Goal: Information Seeking & Learning: Compare options

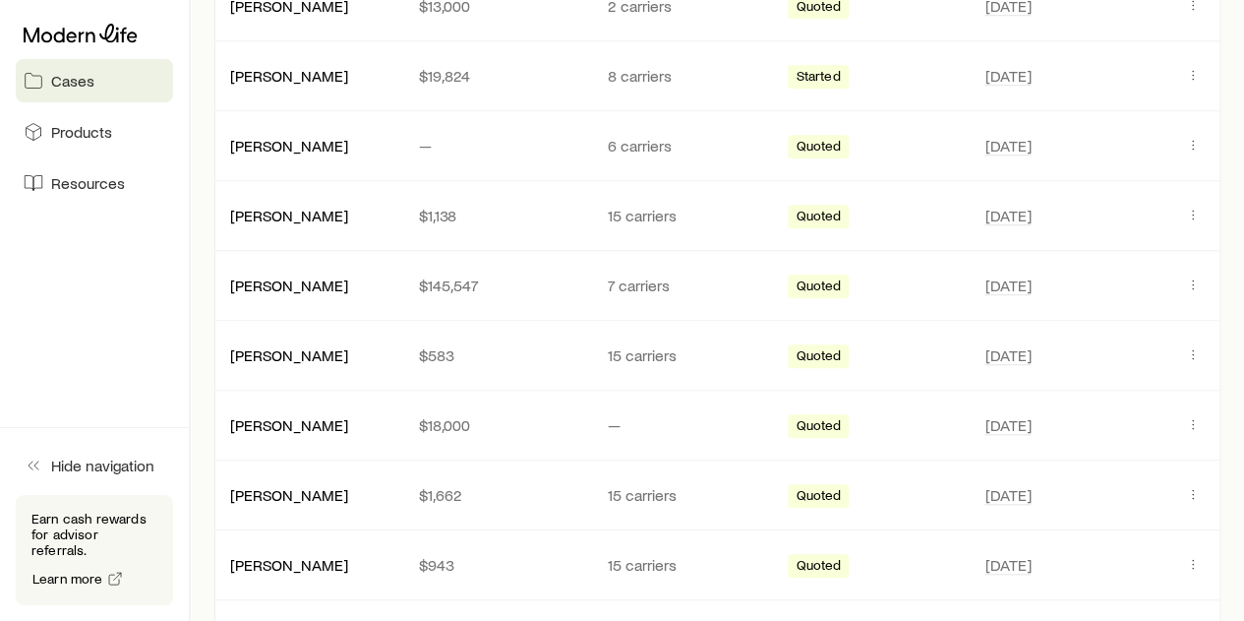
scroll to position [695, 0]
click at [268, 353] on link "[PERSON_NAME]" at bounding box center [290, 352] width 118 height 19
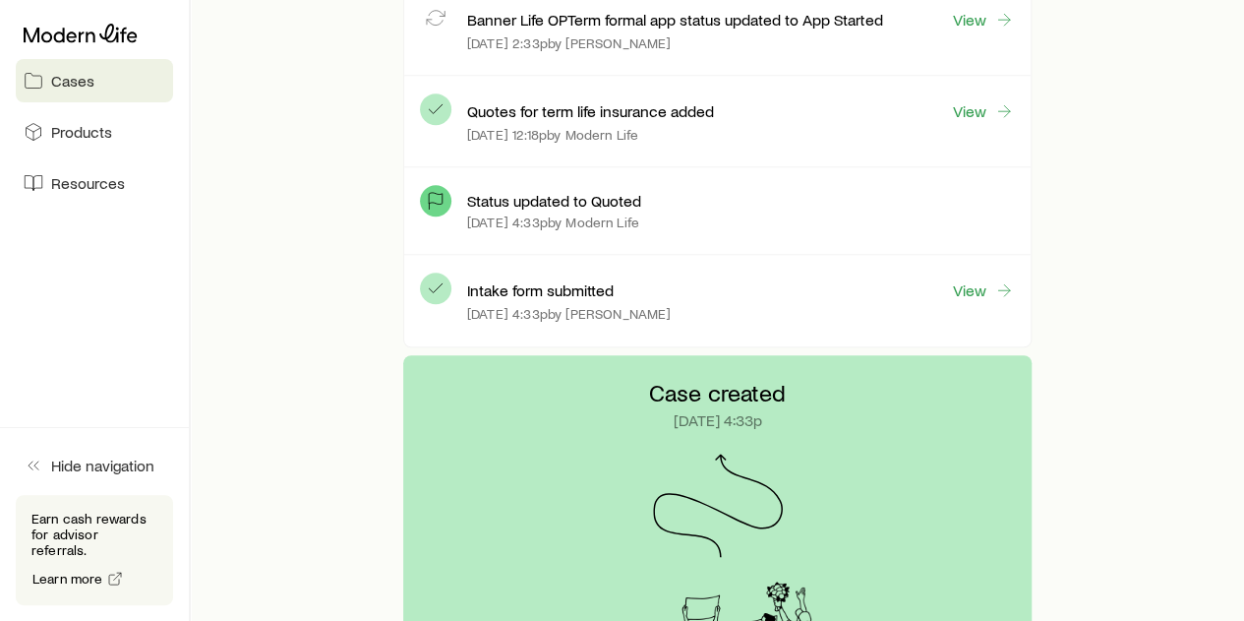
scroll to position [590, 0]
click at [978, 117] on link "View" at bounding box center [983, 112] width 63 height 23
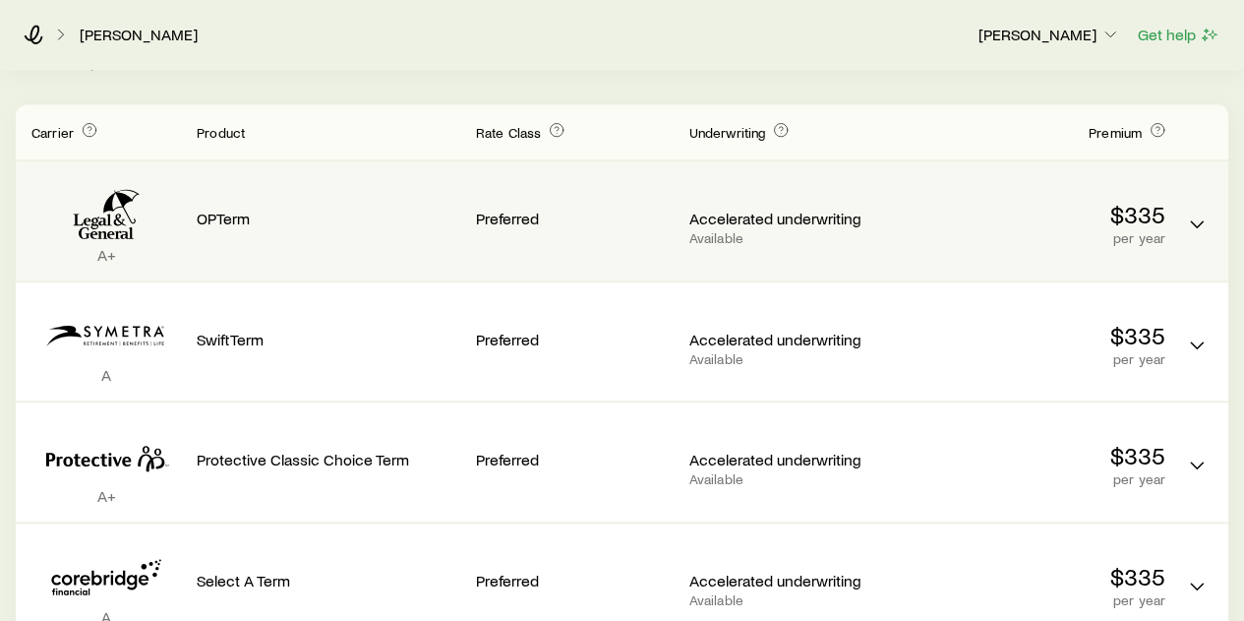
scroll to position [507, 0]
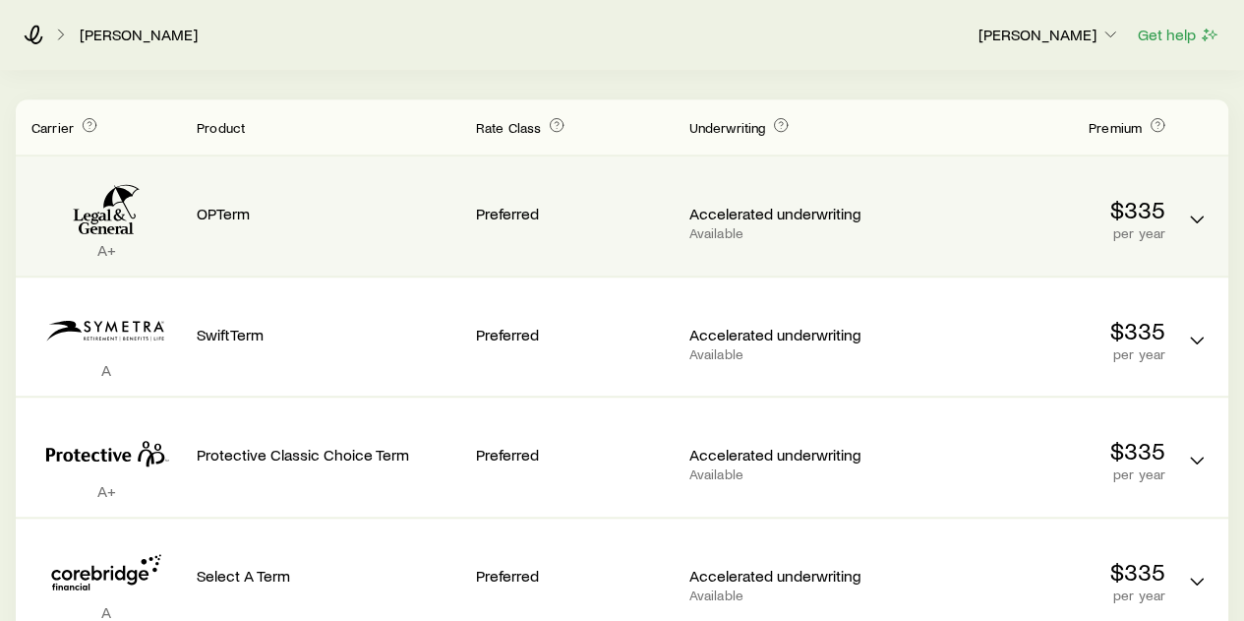
click at [1022, 314] on div "$335 per year" at bounding box center [1034, 327] width 264 height 69
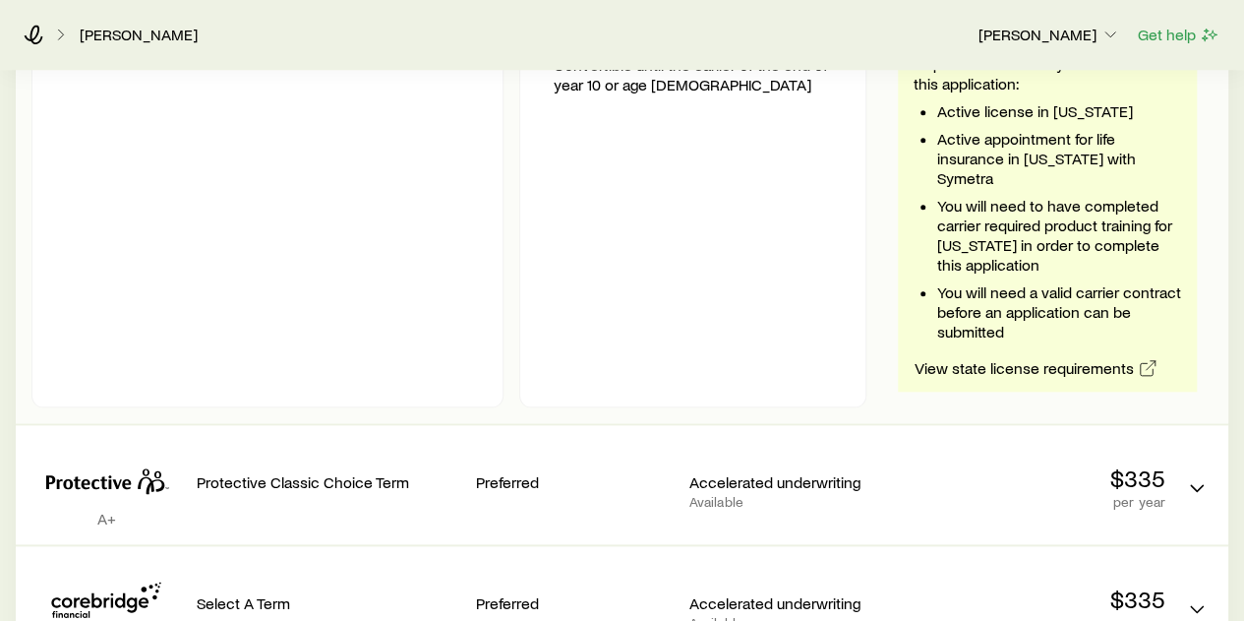
scroll to position [911, 0]
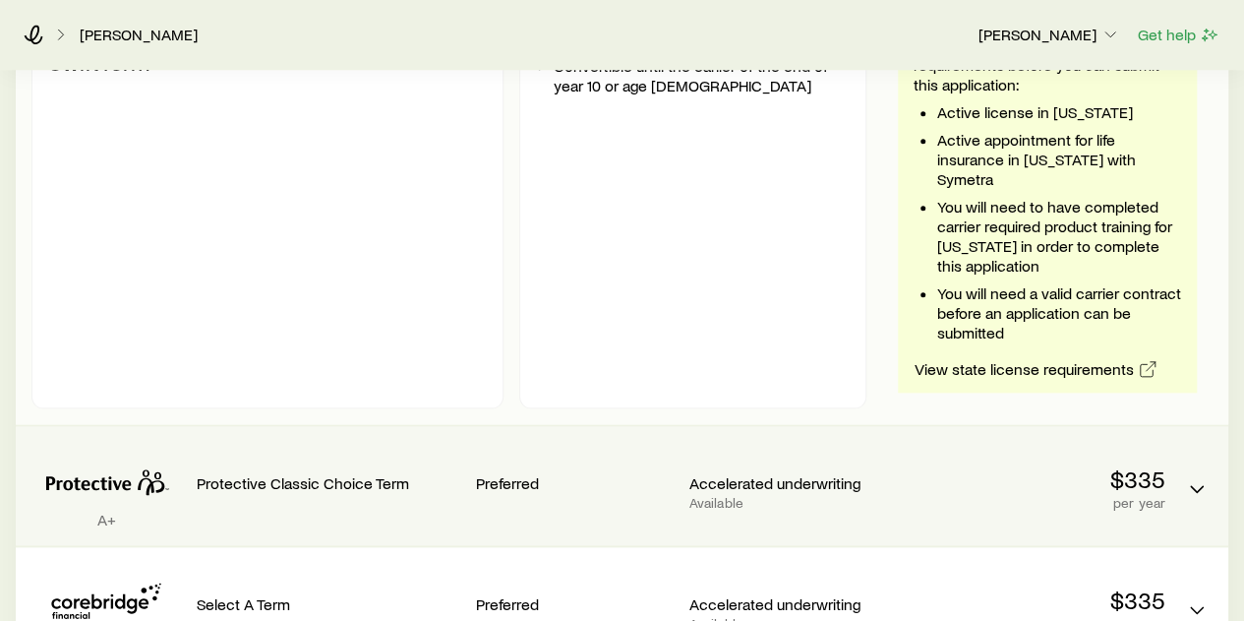
click at [893, 436] on div "A+ Protective Classic Choice Term Preferred Accelerated underwriting Available …" at bounding box center [622, 485] width 1213 height 119
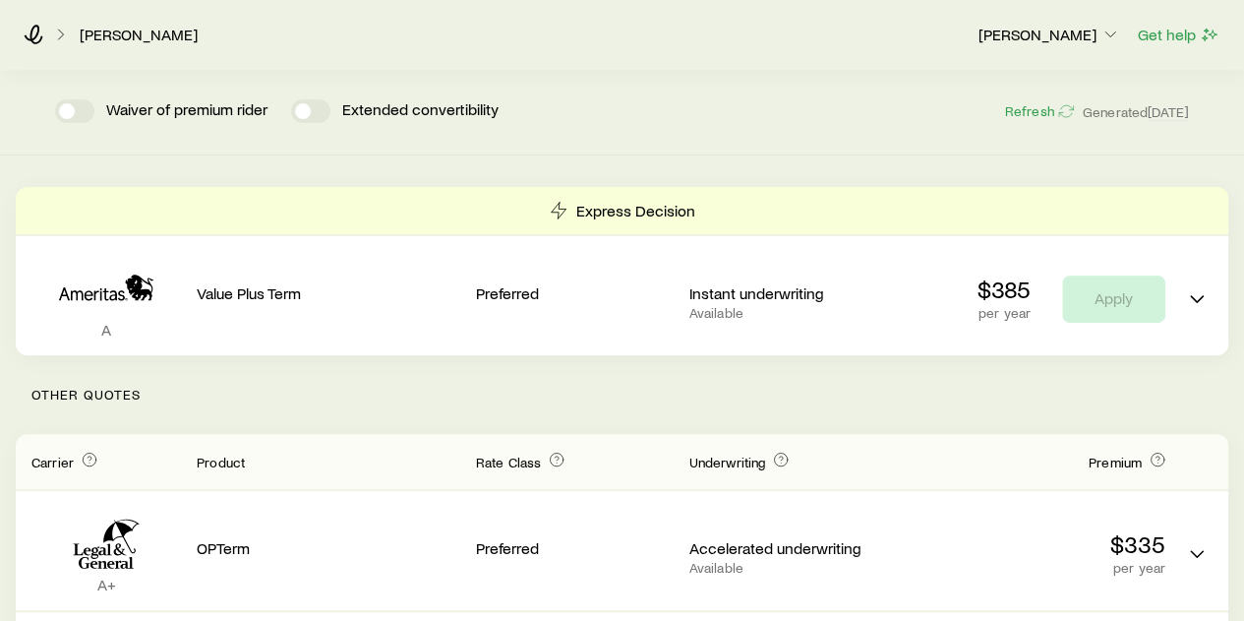
scroll to position [0, 0]
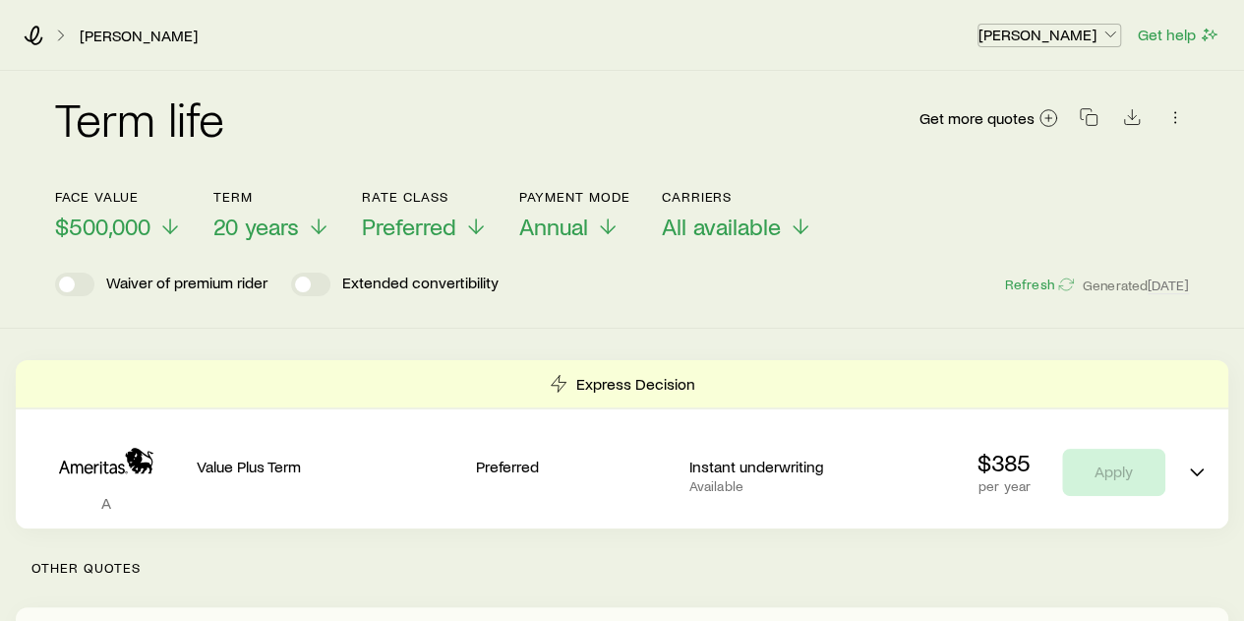
click at [1072, 39] on p "[PERSON_NAME]" at bounding box center [1050, 35] width 142 height 20
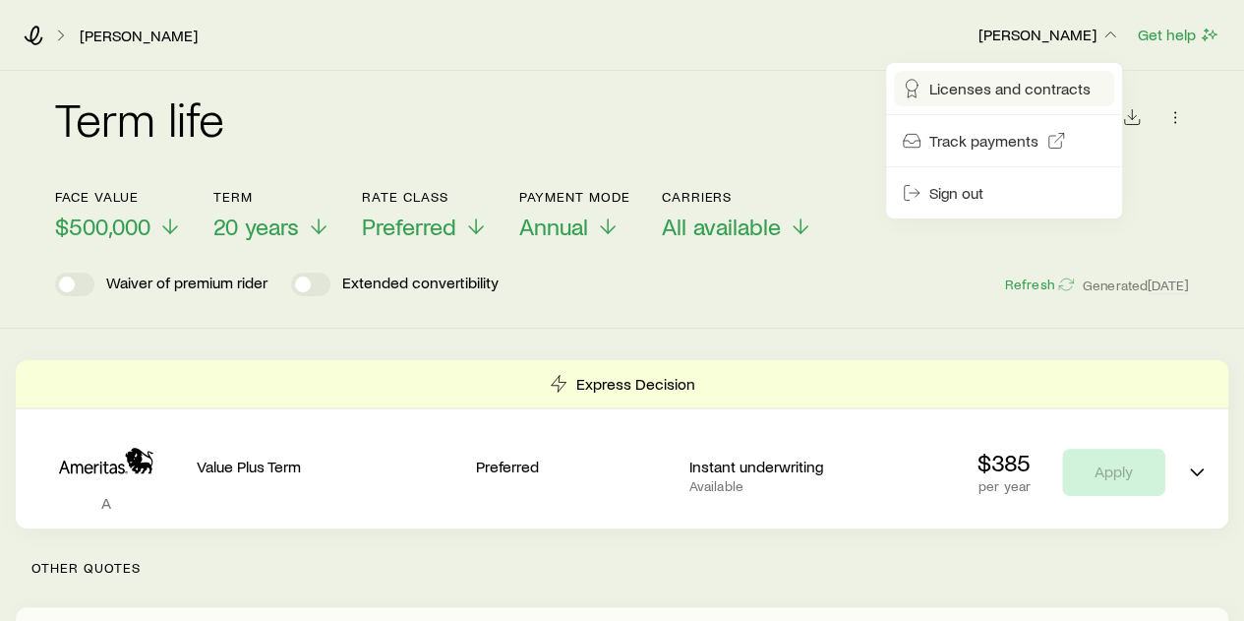
click at [1008, 83] on span "Licenses and contracts" at bounding box center [1009, 89] width 161 height 20
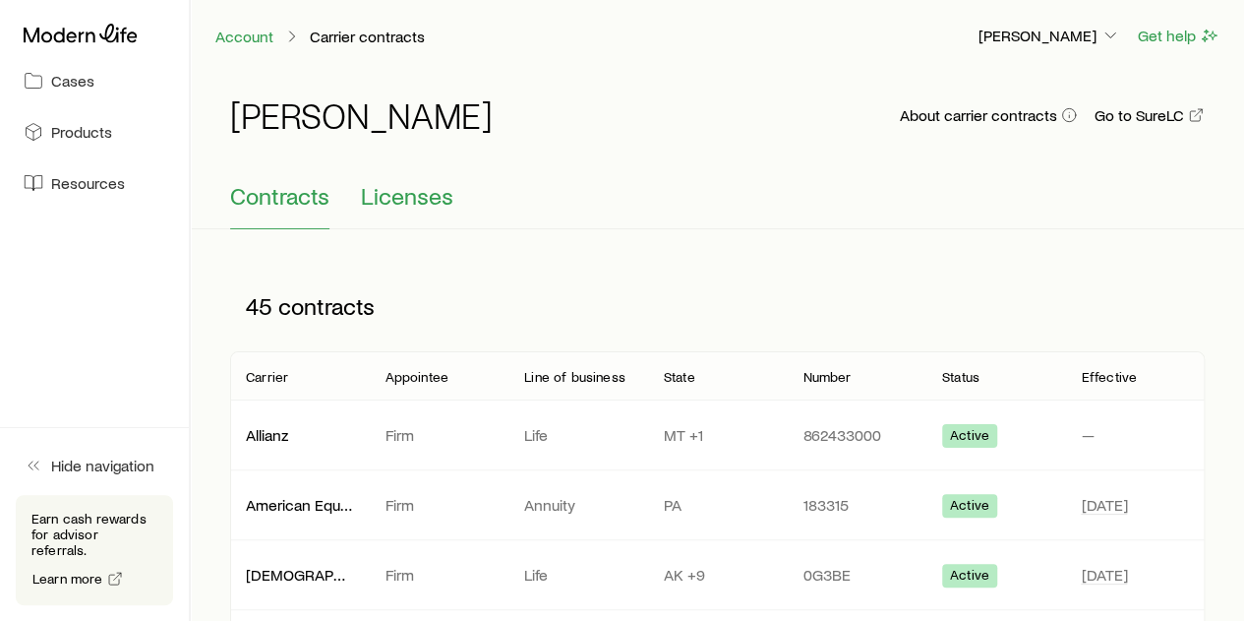
click at [408, 213] on button "Licenses" at bounding box center [407, 205] width 92 height 47
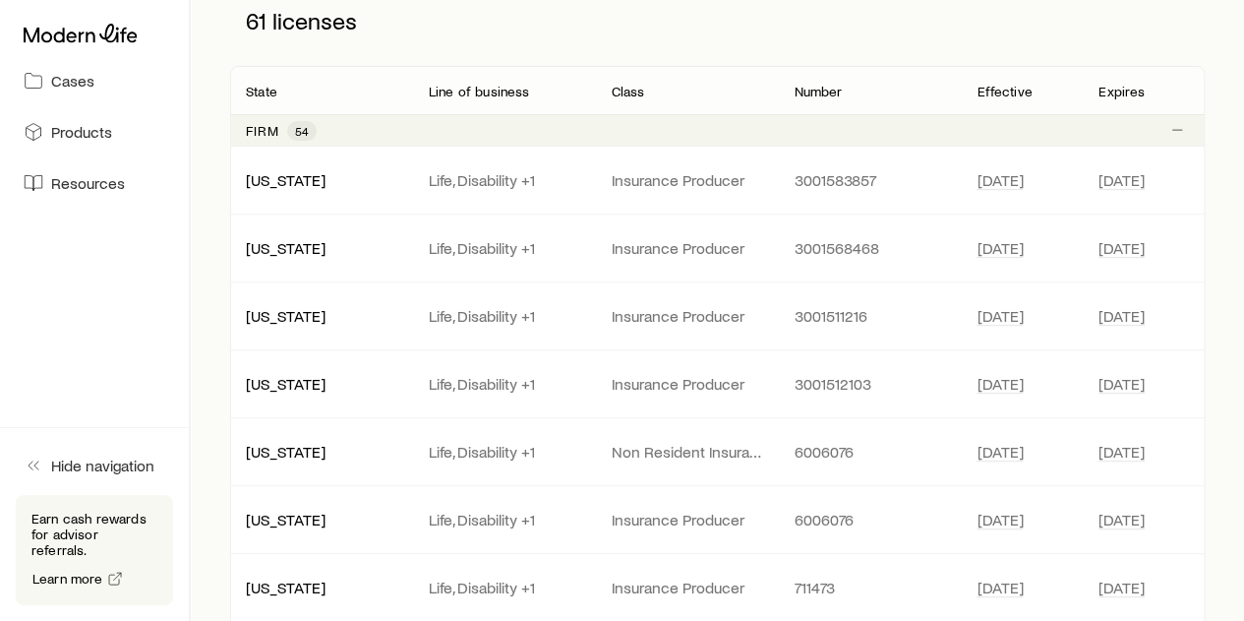
scroll to position [214, 0]
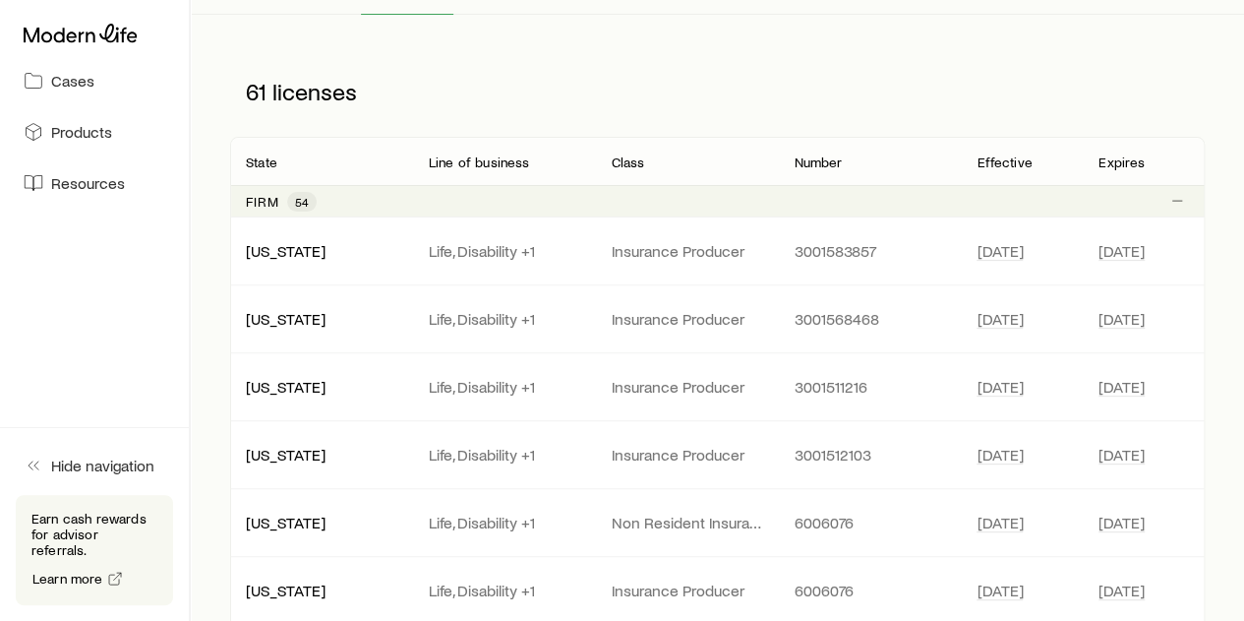
click at [374, 200] on div "Firm 54" at bounding box center [717, 200] width 975 height 31
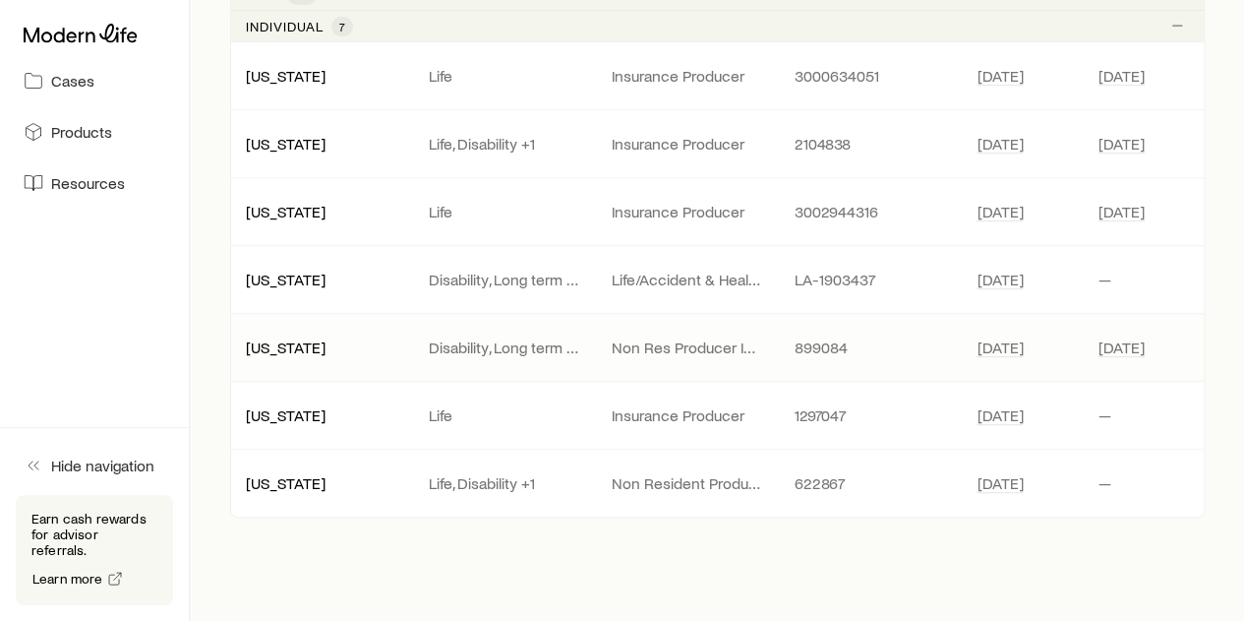
scroll to position [0, 0]
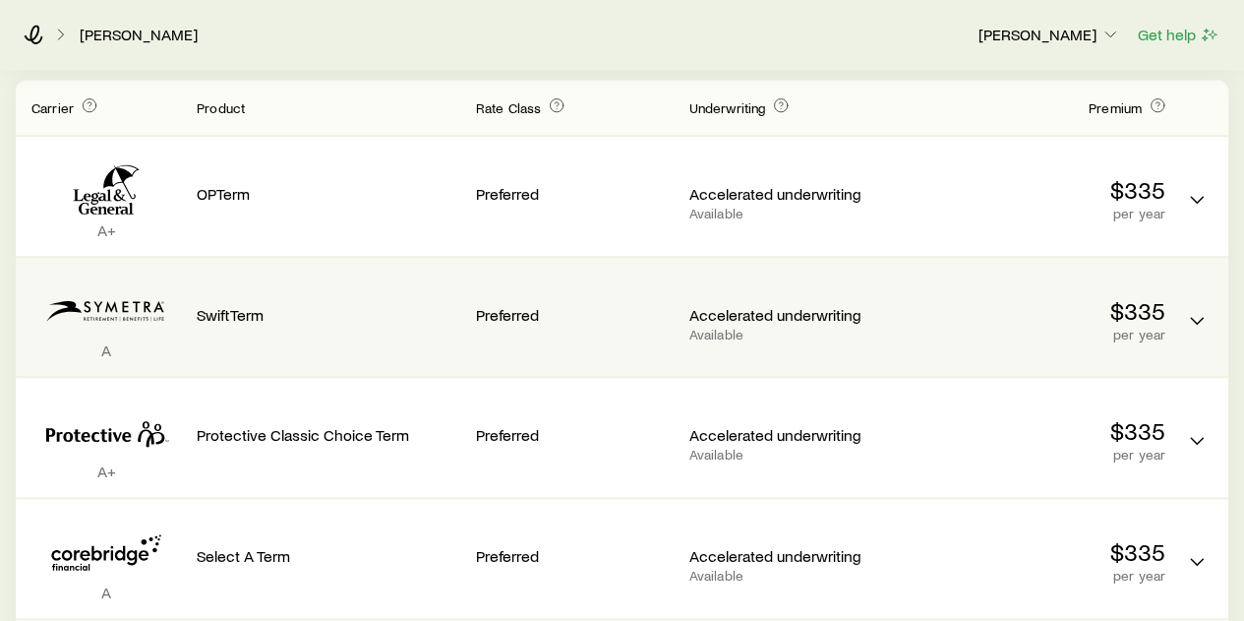
click at [721, 273] on div "Accelerated underwriting Available" at bounding box center [788, 307] width 198 height 69
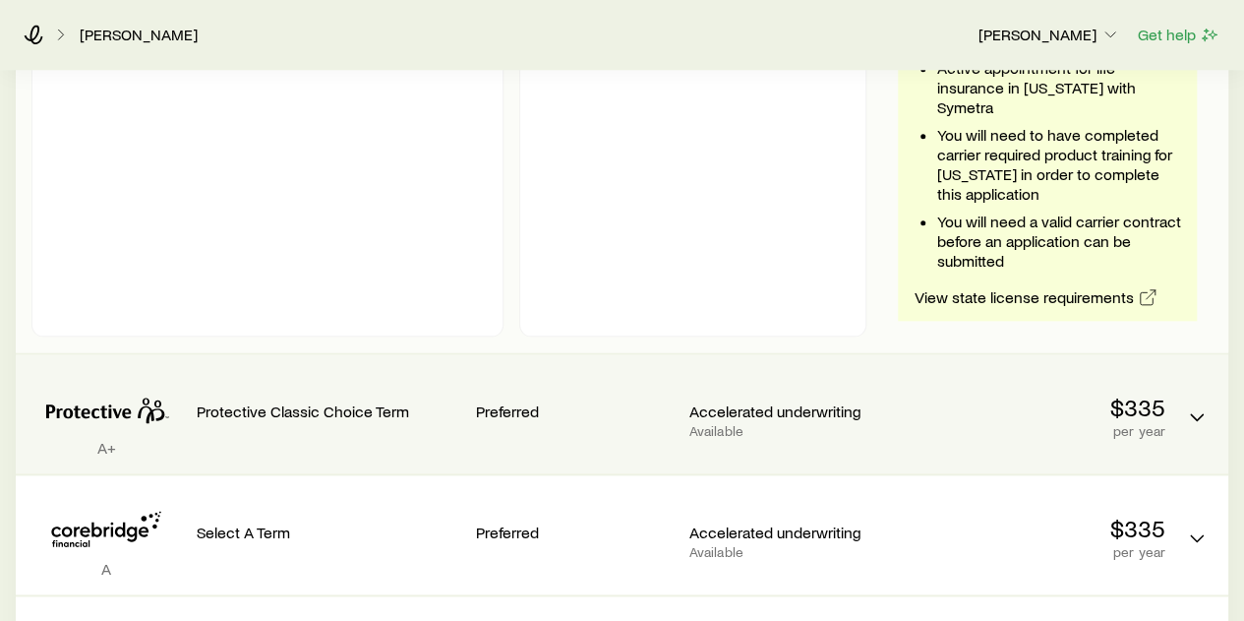
click at [697, 424] on p "Available" at bounding box center [788, 431] width 198 height 16
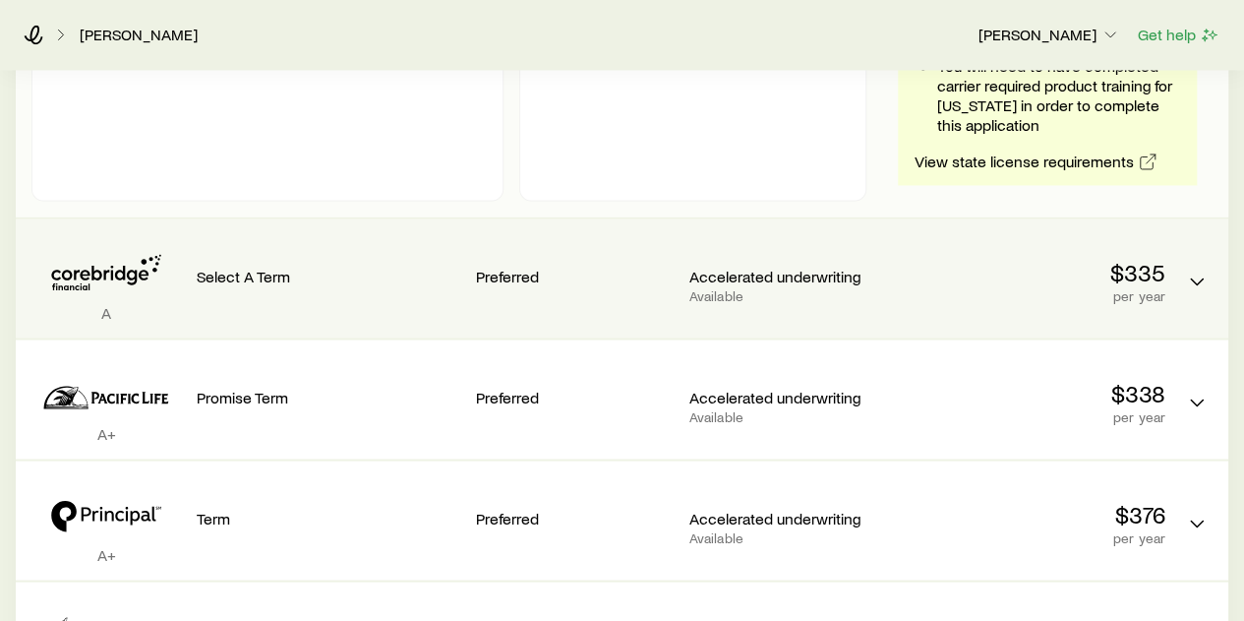
click at [707, 306] on div "Accelerated underwriting Available" at bounding box center [788, 278] width 198 height 88
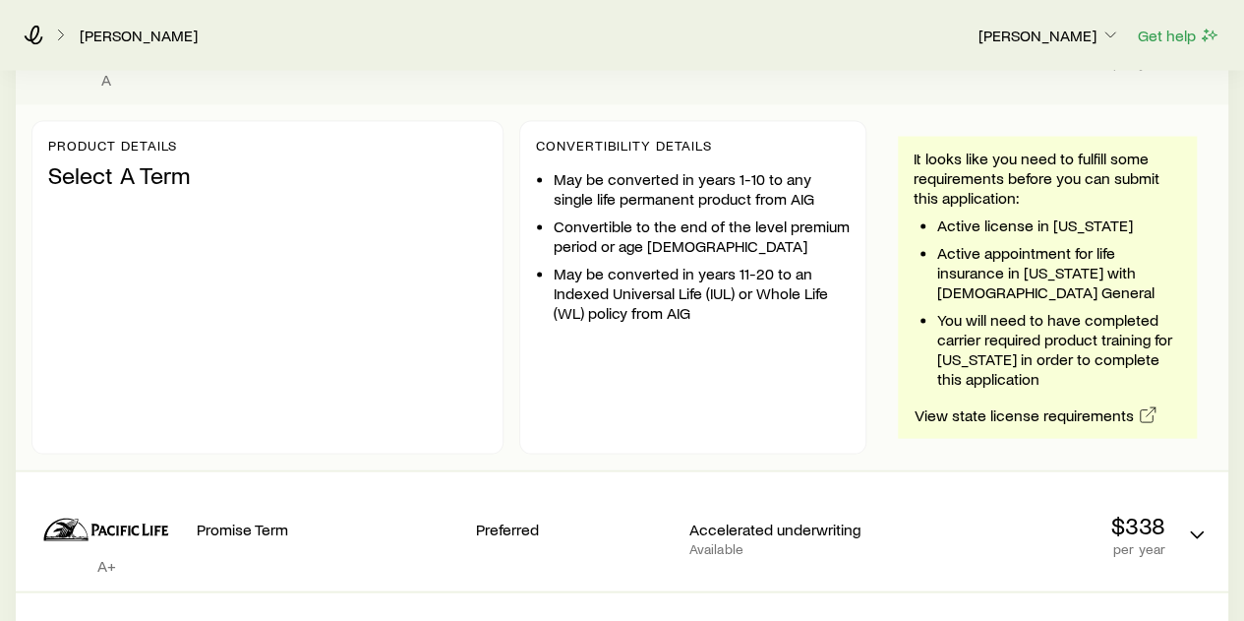
scroll to position [1835, 0]
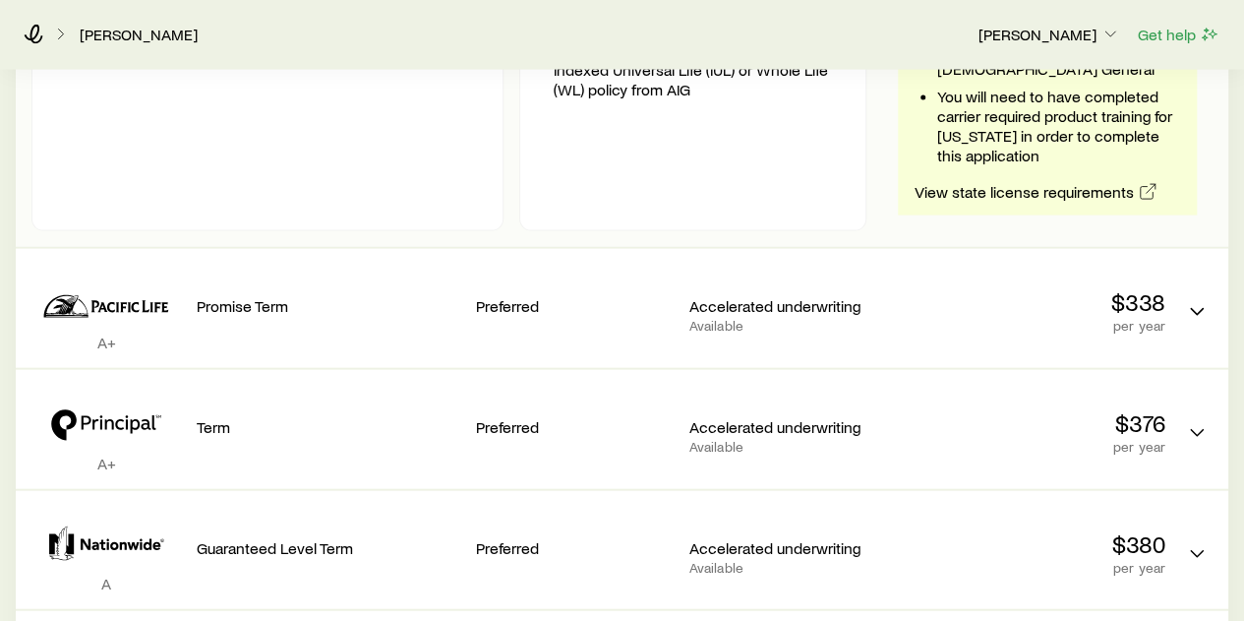
click at [707, 306] on p "Accelerated underwriting" at bounding box center [788, 306] width 198 height 20
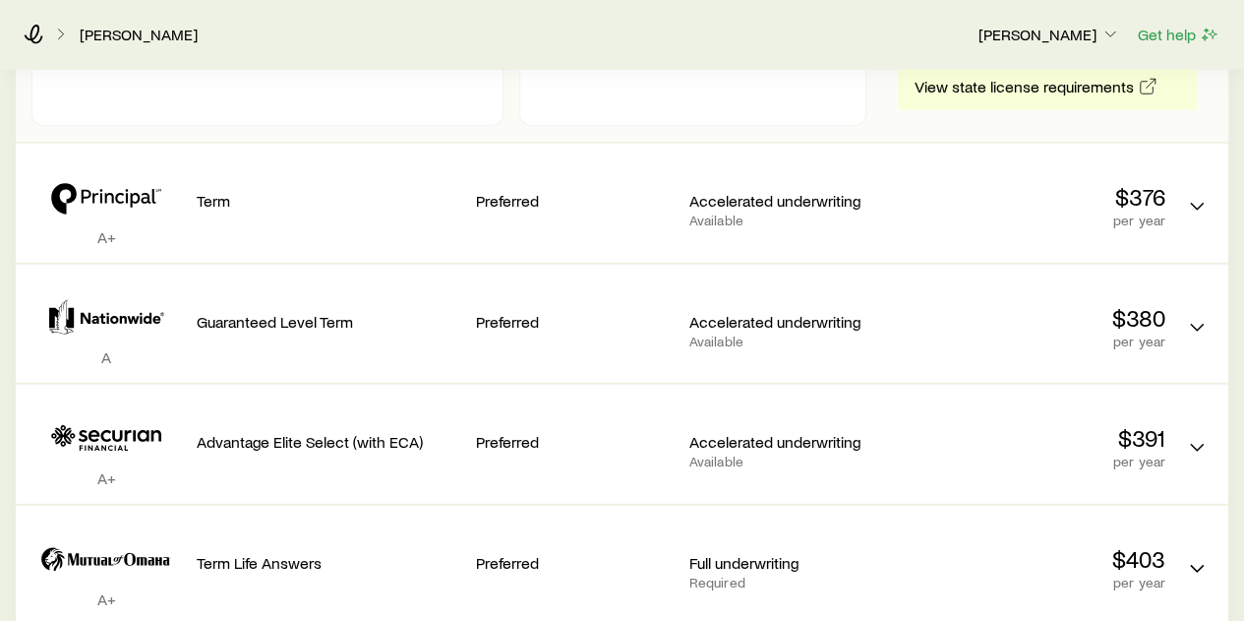
scroll to position [2653, 0]
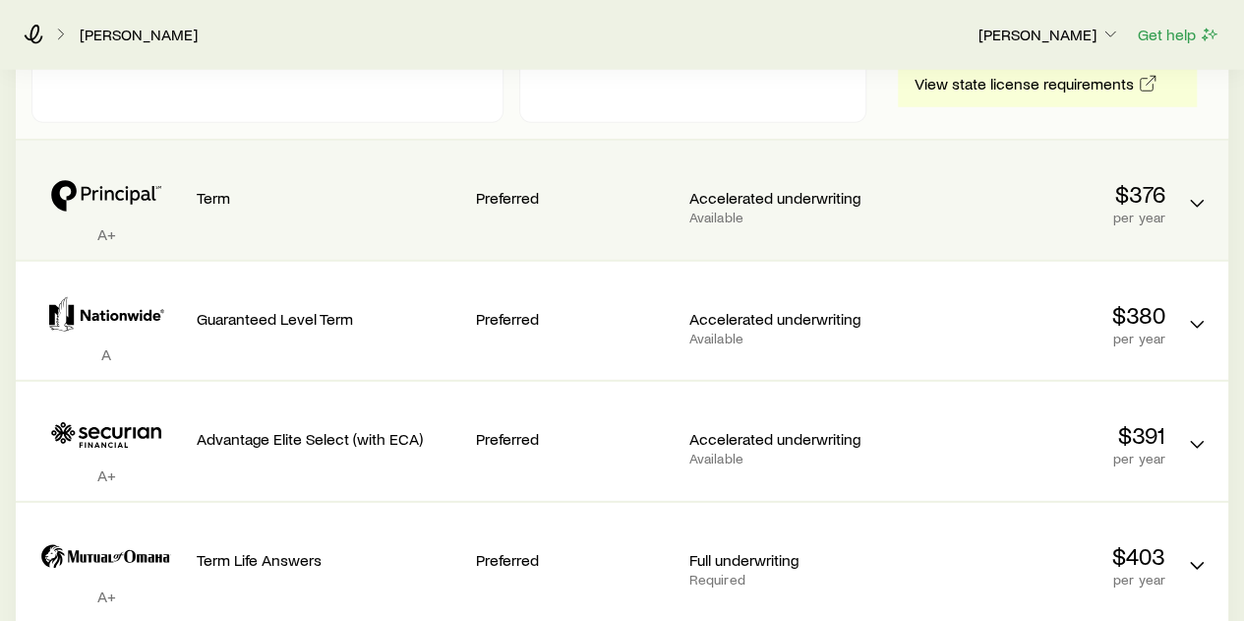
click at [730, 229] on div "Accelerated underwriting Available" at bounding box center [788, 200] width 198 height 88
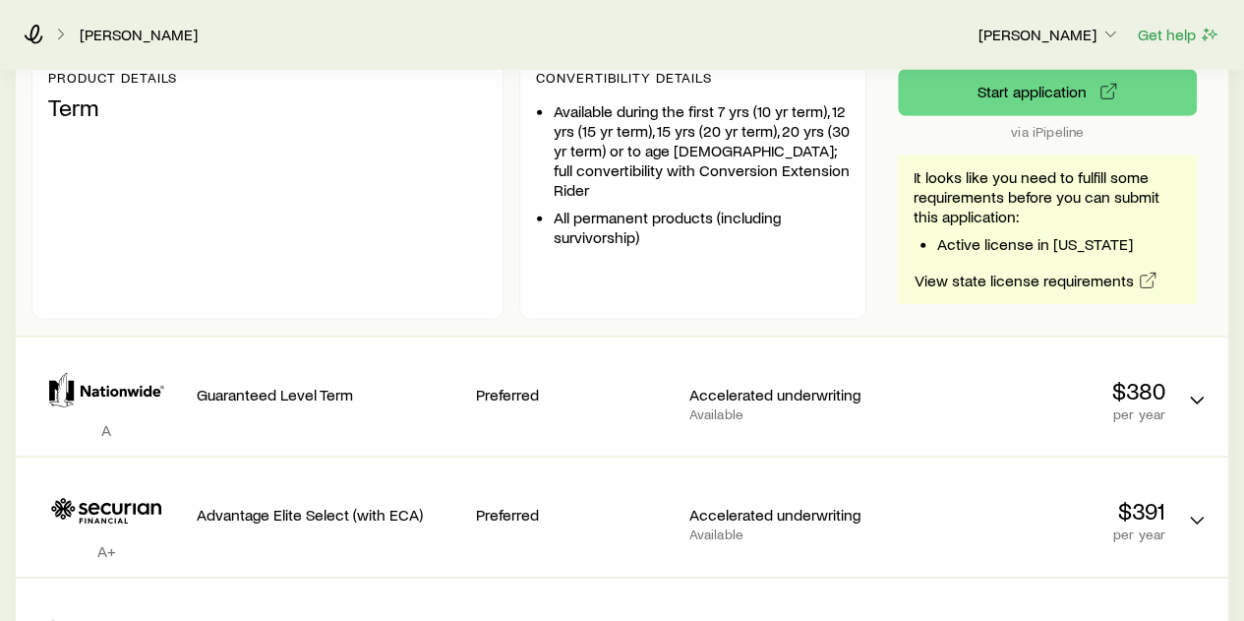
scroll to position [2875, 0]
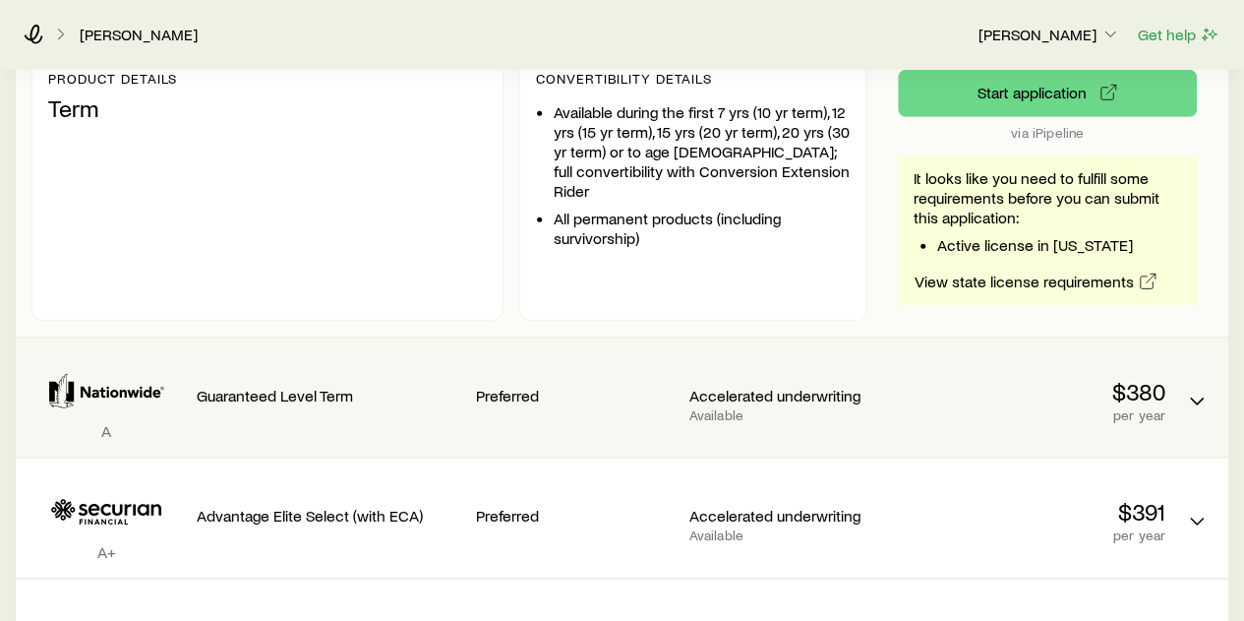
click at [812, 400] on div "Accelerated underwriting Available" at bounding box center [788, 404] width 198 height 37
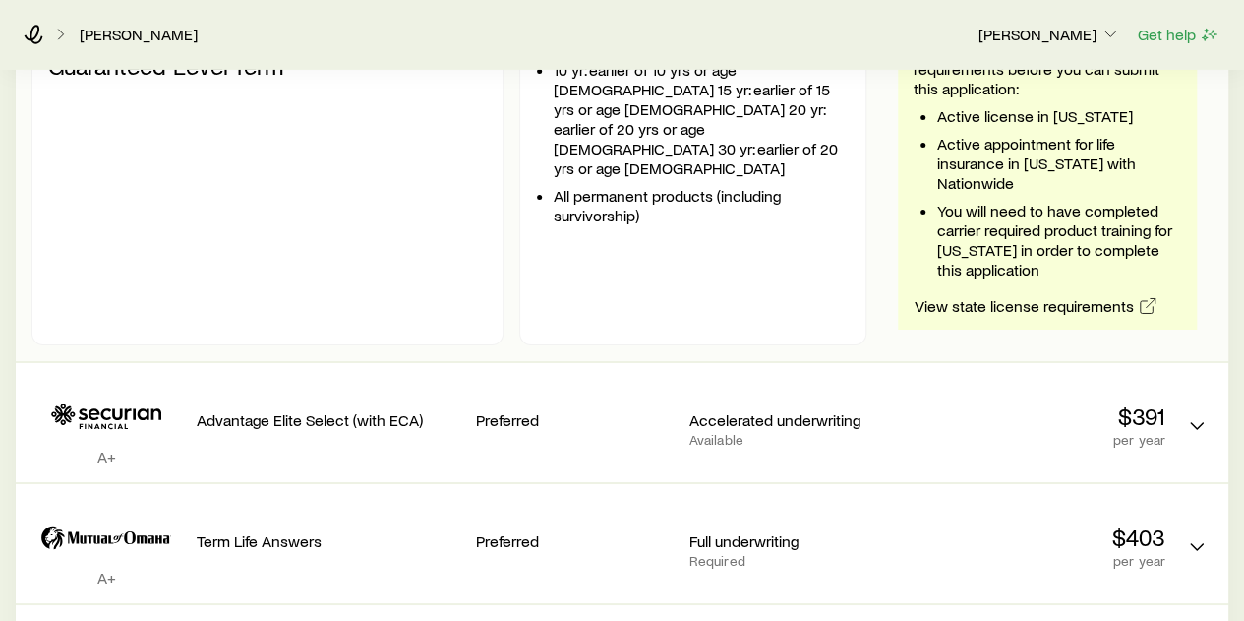
click at [812, 400] on div "Accelerated underwriting Available" at bounding box center [788, 413] width 198 height 69
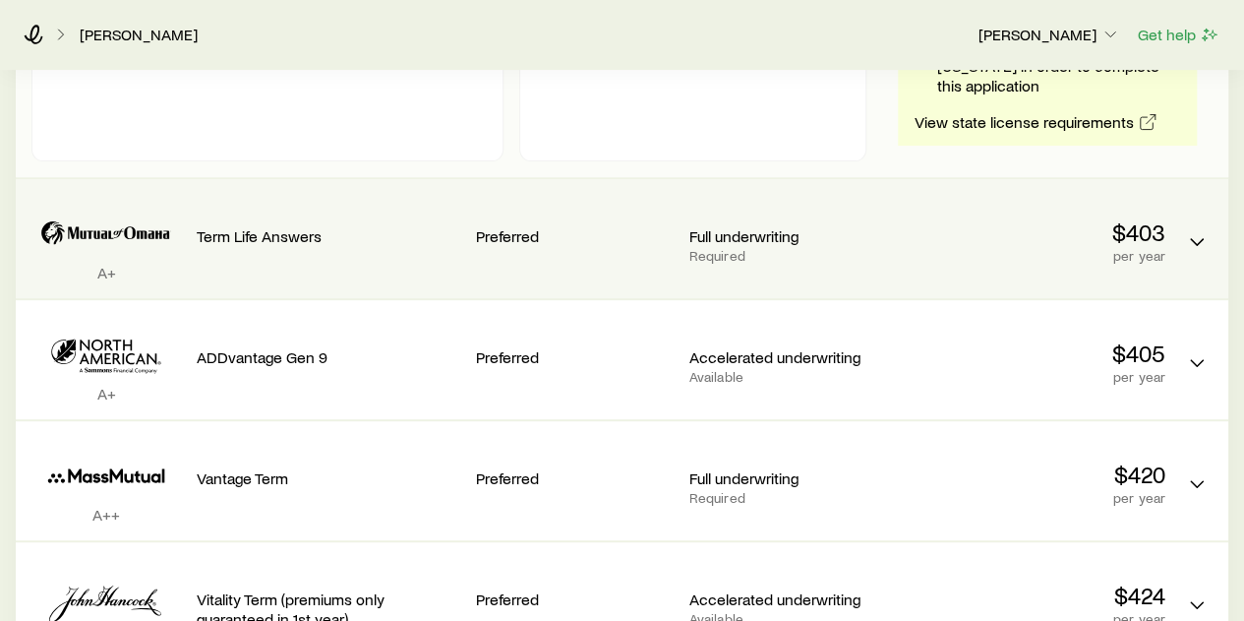
click at [810, 282] on div "A+ Term Life Answers Preferred Full underwriting Required $403 per year" at bounding box center [622, 238] width 1213 height 119
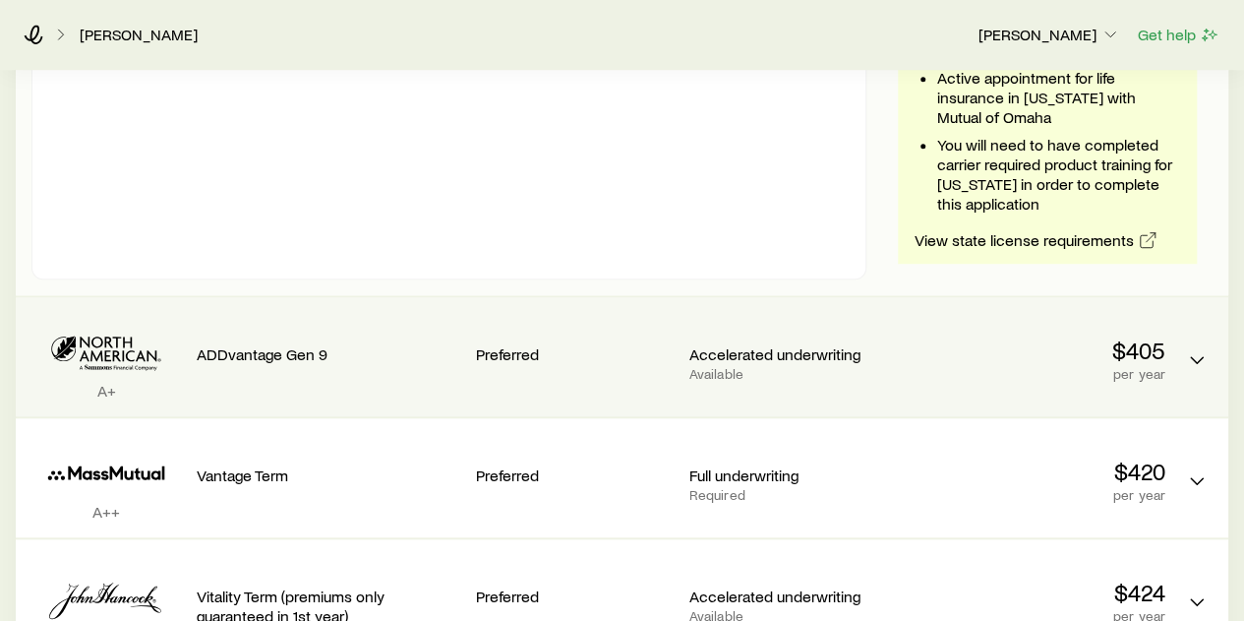
click at [803, 335] on div "Accelerated underwriting Available" at bounding box center [788, 347] width 198 height 69
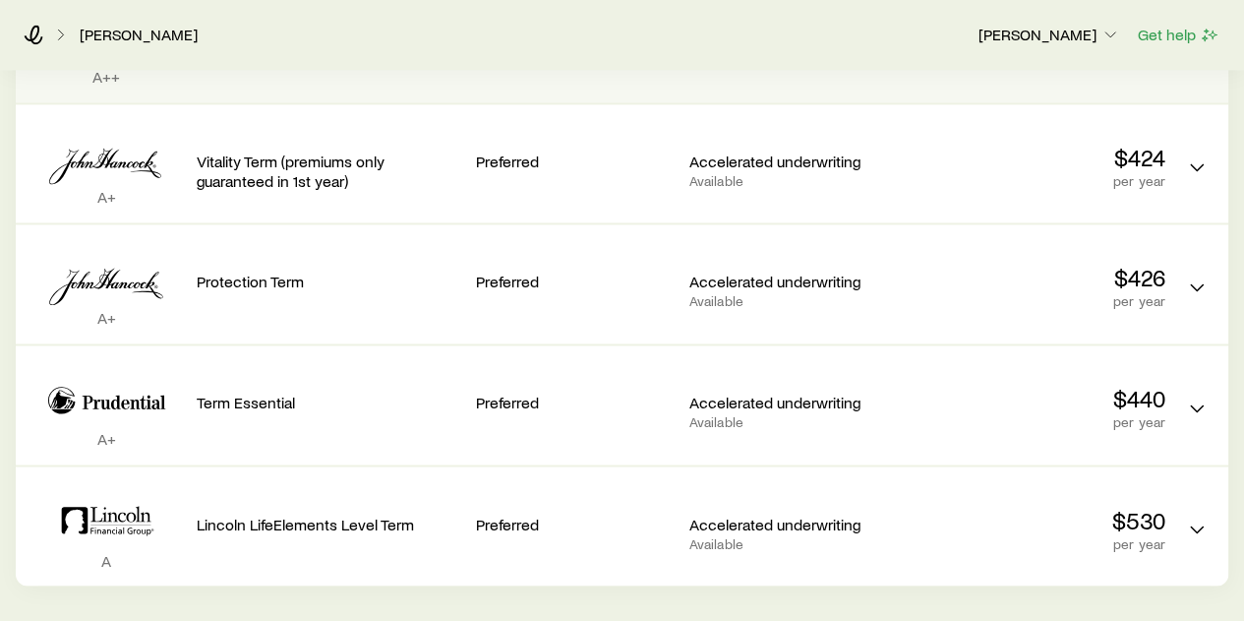
scroll to position [5114, 0]
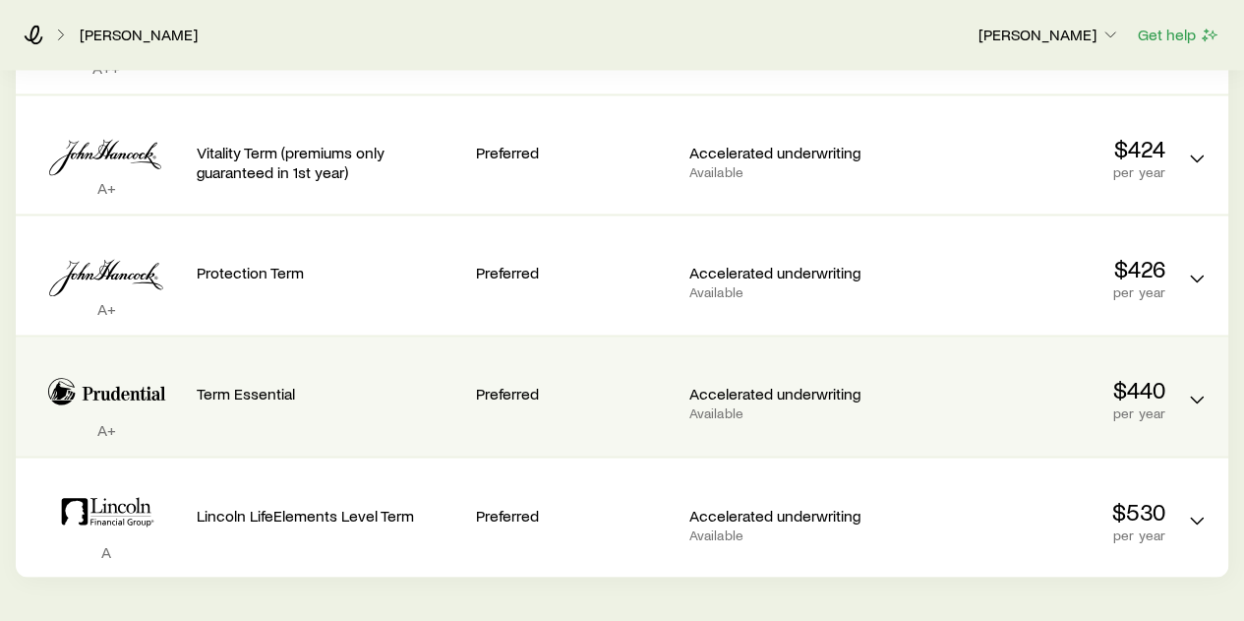
click at [791, 361] on div "Accelerated underwriting Available" at bounding box center [788, 386] width 198 height 69
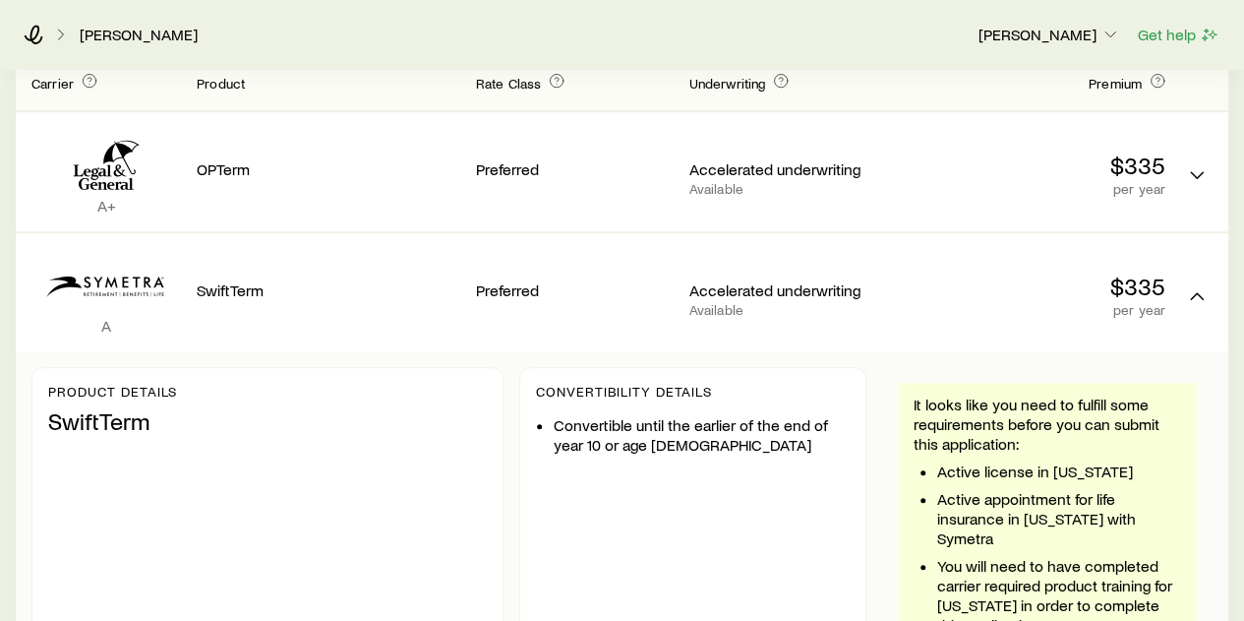
scroll to position [590, 0]
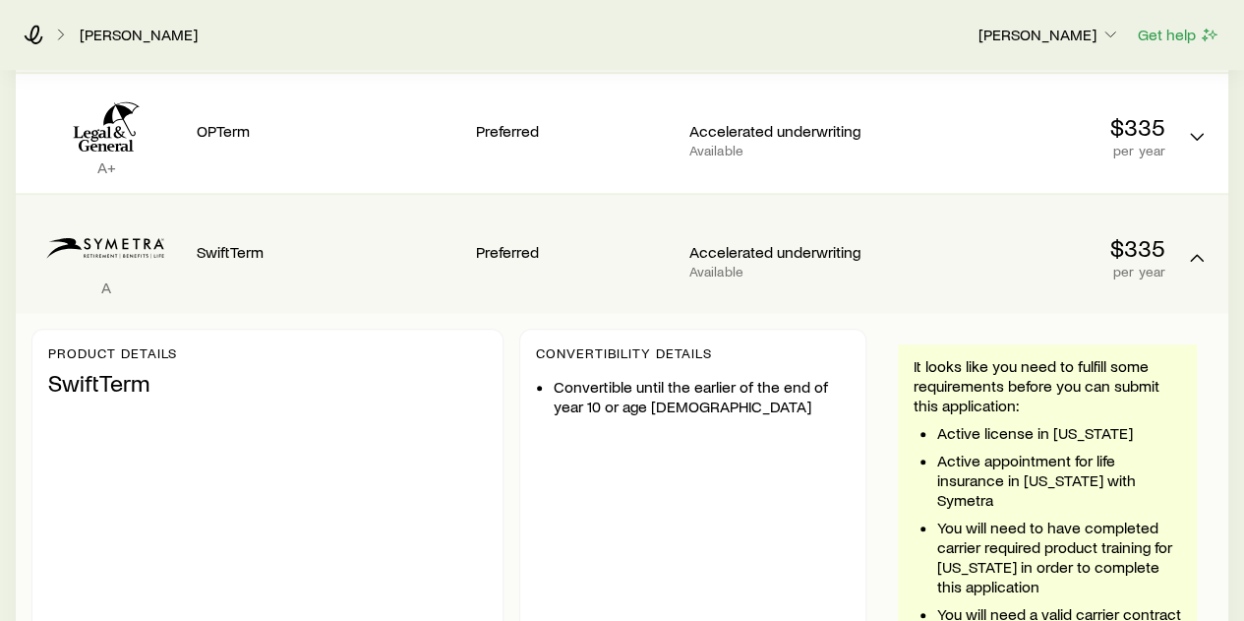
click at [982, 264] on p "per year" at bounding box center [1034, 272] width 264 height 16
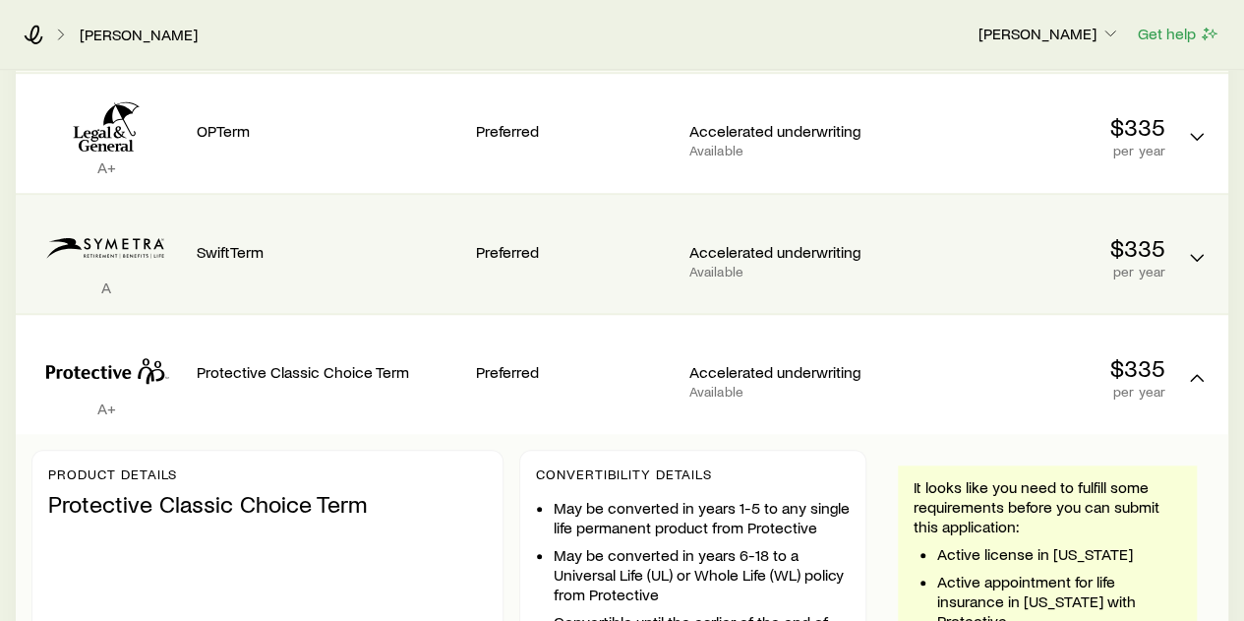
scroll to position [0, 0]
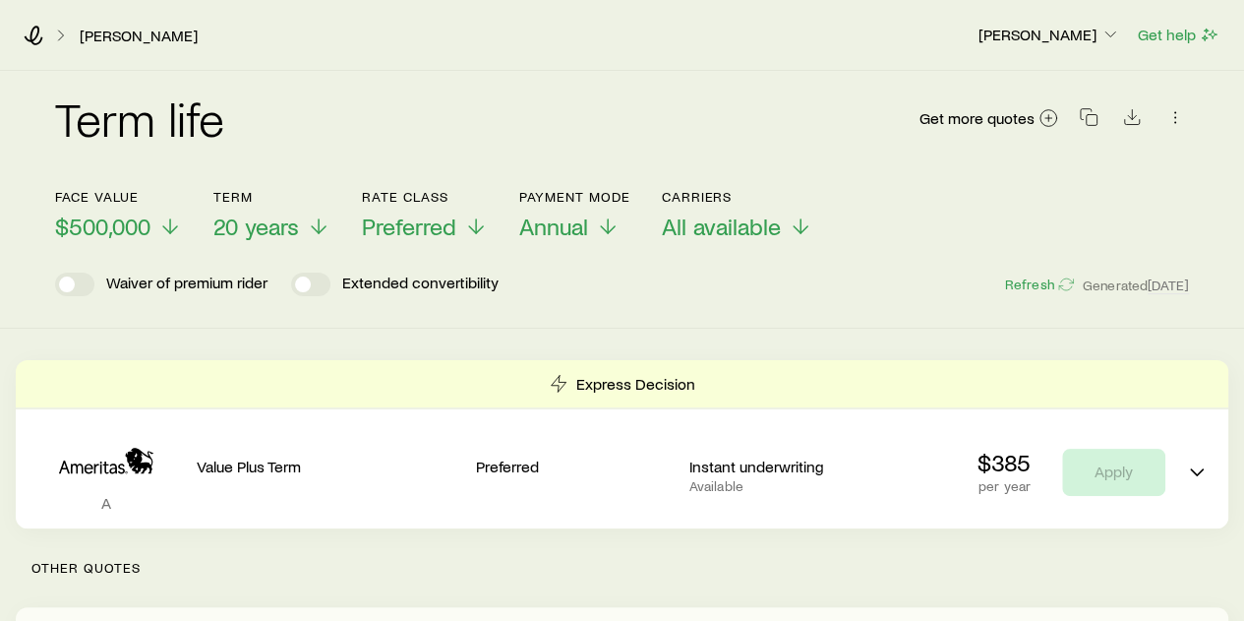
click at [667, 326] on div "Term life Get more quotes Face value $500,000 Term 20 years Rate Class Preferre…" at bounding box center [622, 200] width 1244 height 258
click at [1084, 125] on icon "button" at bounding box center [1089, 117] width 20 height 20
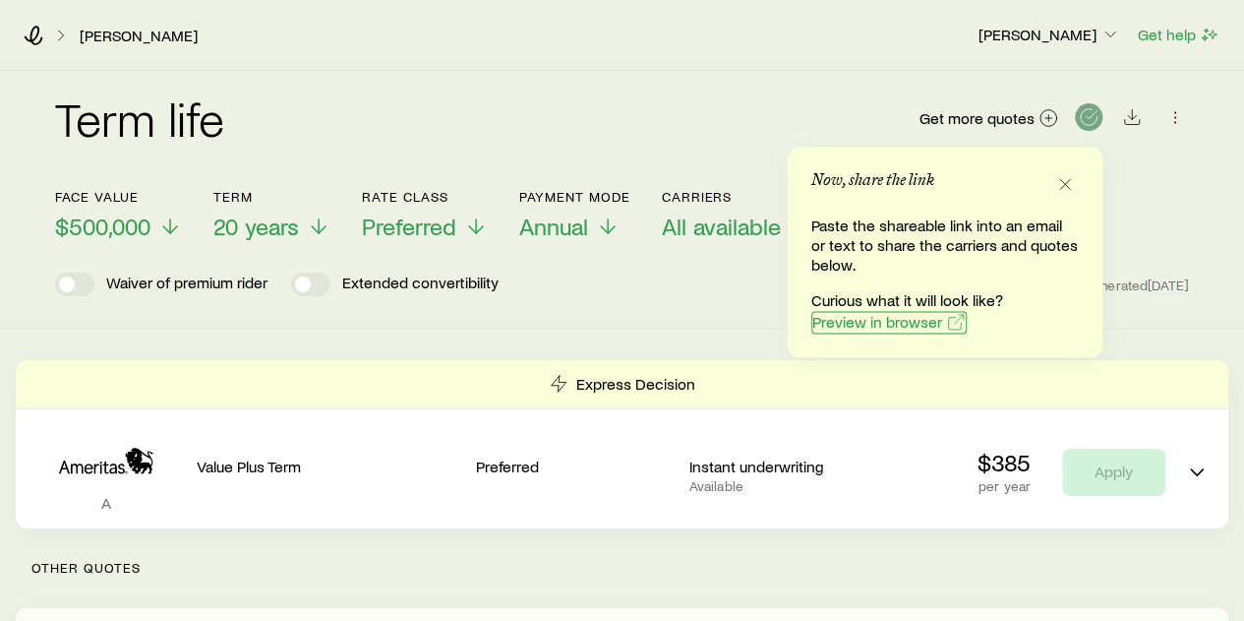
click at [844, 314] on span "Preview in browser" at bounding box center [877, 322] width 130 height 16
